Goal: Task Accomplishment & Management: Use online tool/utility

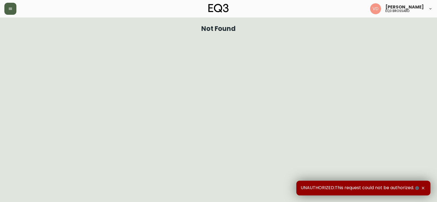
click at [10, 8] on icon "button" at bounding box center [10, 9] width 4 height 4
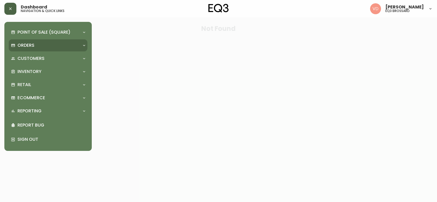
click at [27, 46] on p "Orders" at bounding box center [25, 45] width 17 height 6
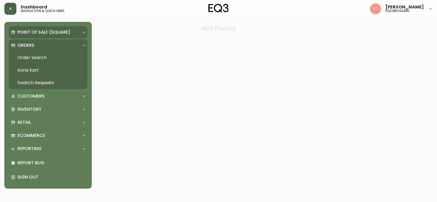
click at [31, 34] on p "Point of Sale (Square)" at bounding box center [43, 32] width 53 height 6
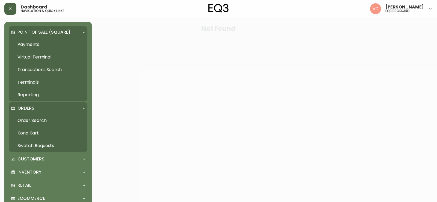
click at [31, 31] on p "Point of Sale (Square)" at bounding box center [43, 32] width 53 height 6
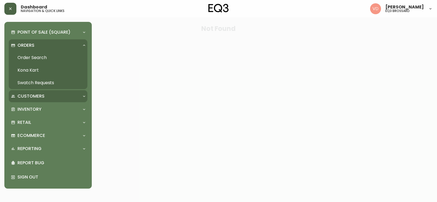
click at [28, 95] on p "Customers" at bounding box center [30, 96] width 27 height 6
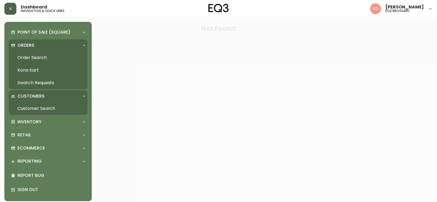
click at [28, 95] on p "Customers" at bounding box center [30, 96] width 27 height 6
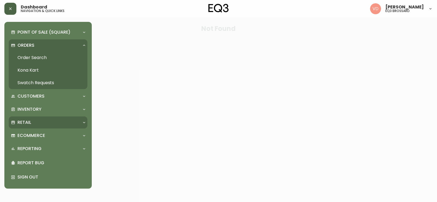
click at [27, 119] on div "Retail" at bounding box center [48, 122] width 79 height 12
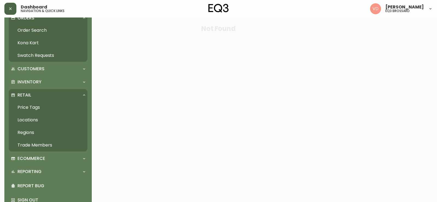
scroll to position [41, 0]
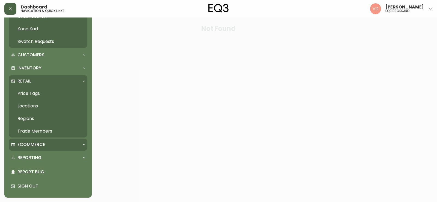
click at [28, 142] on p "Ecommerce" at bounding box center [31, 145] width 28 height 6
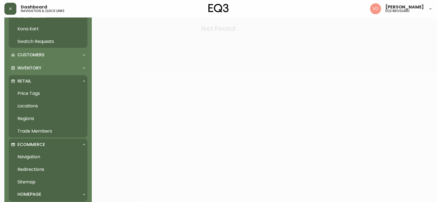
click at [29, 142] on p "Ecommerce" at bounding box center [31, 145] width 28 height 6
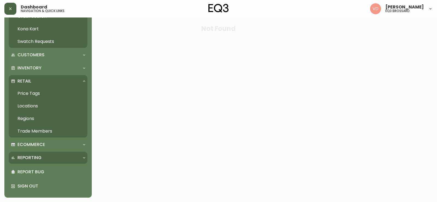
click at [30, 155] on p "Reporting" at bounding box center [29, 158] width 24 height 6
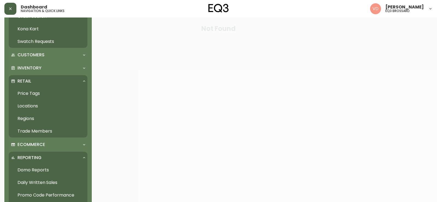
click at [30, 155] on p "Reporting" at bounding box center [29, 158] width 24 height 6
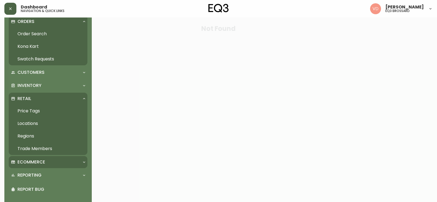
scroll to position [0, 0]
